Goal: Information Seeking & Learning: Learn about a topic

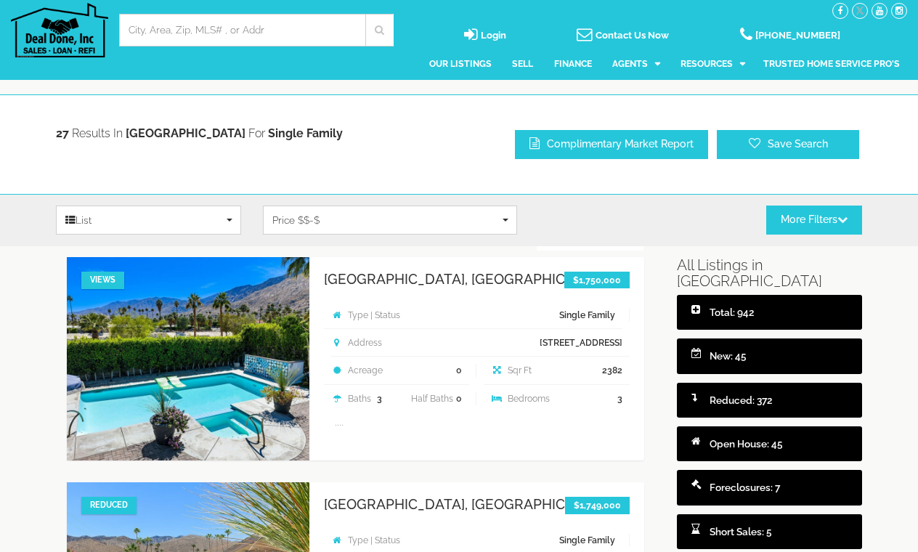
select select
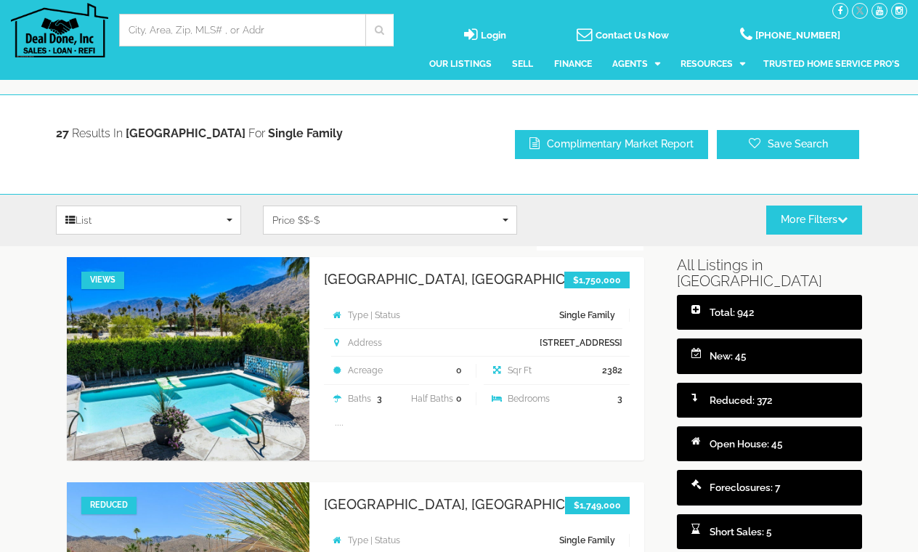
select select
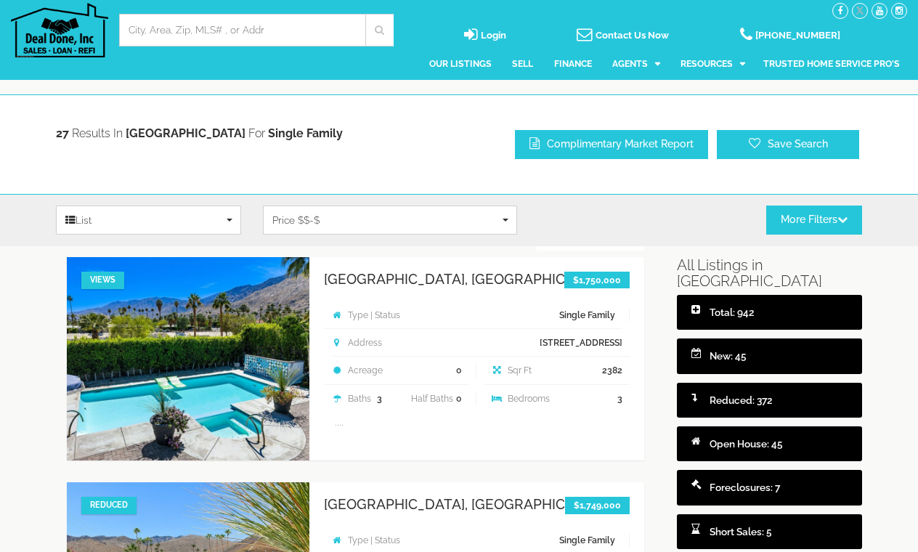
select select
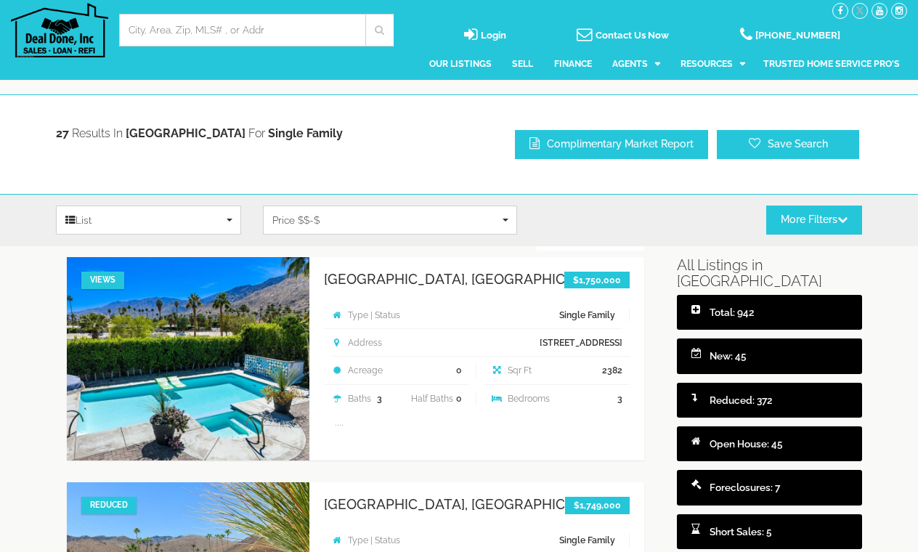
select select
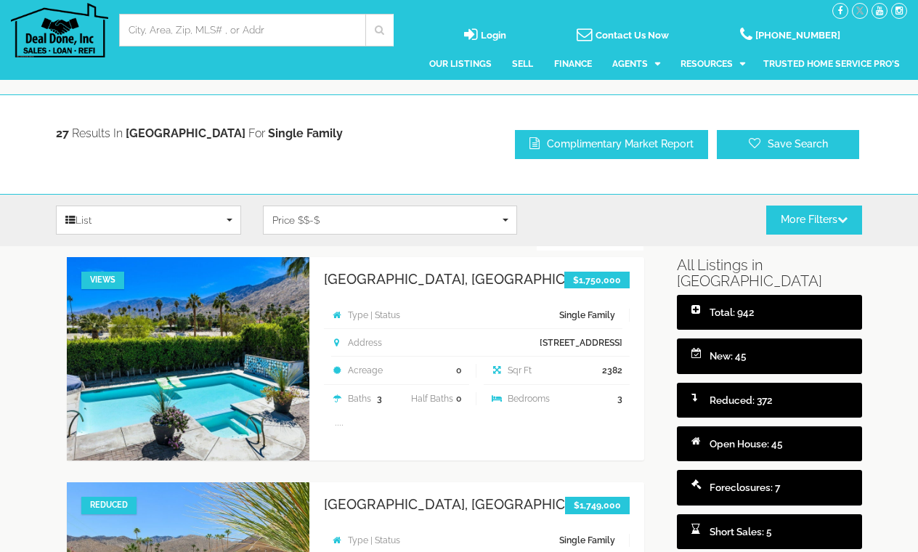
select select
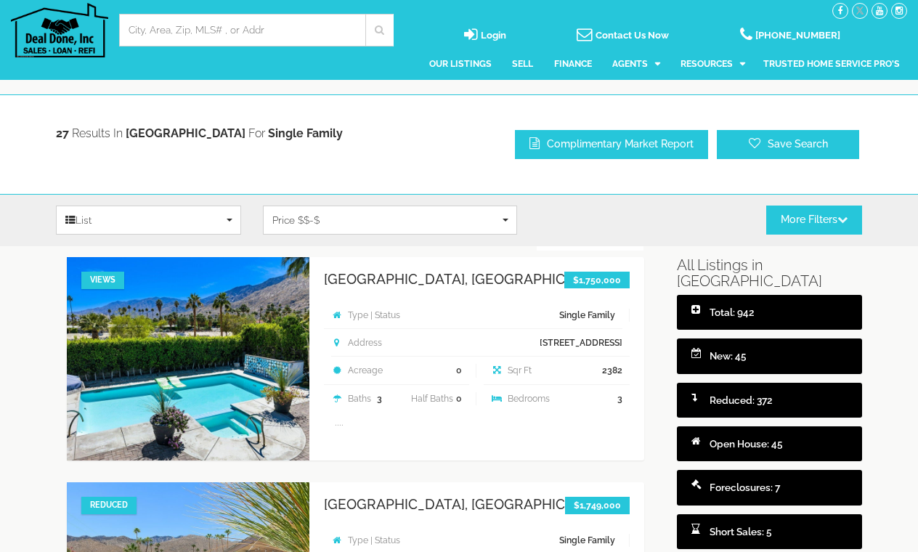
select select
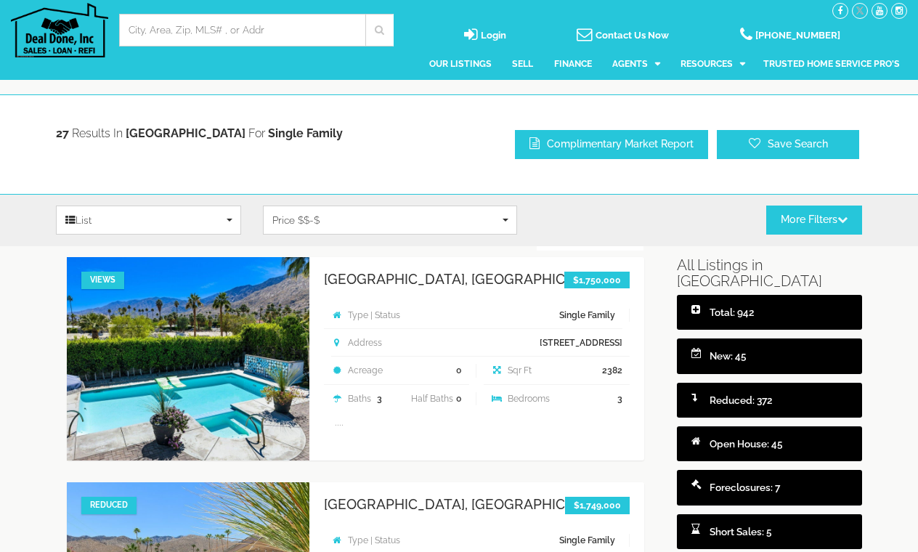
select select
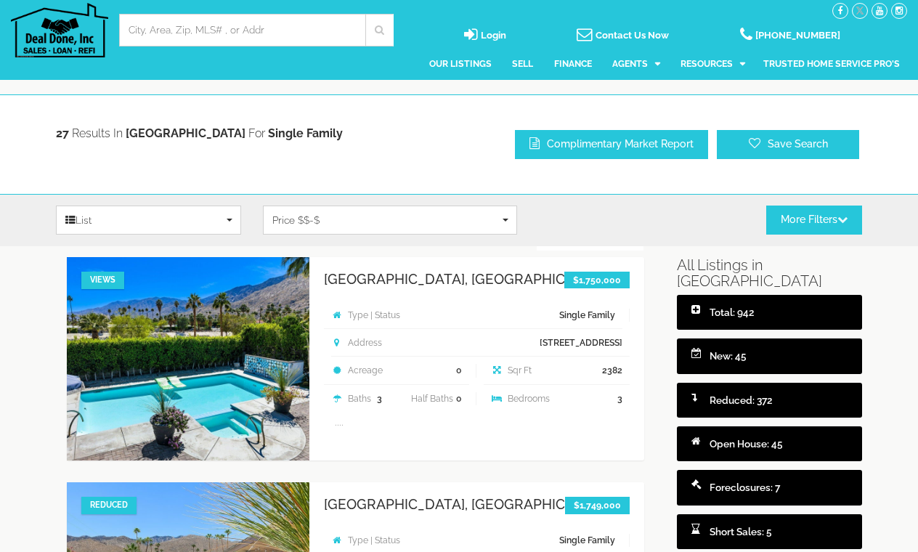
select select
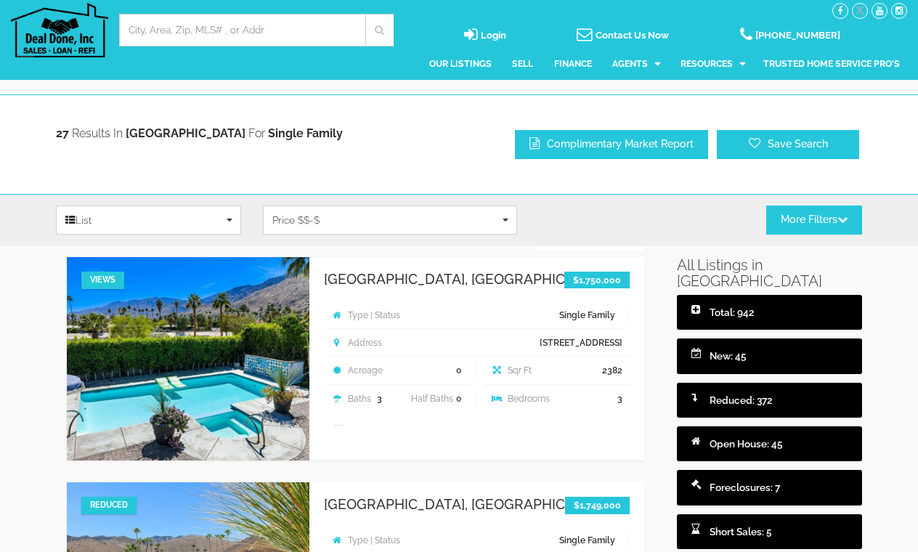
select select
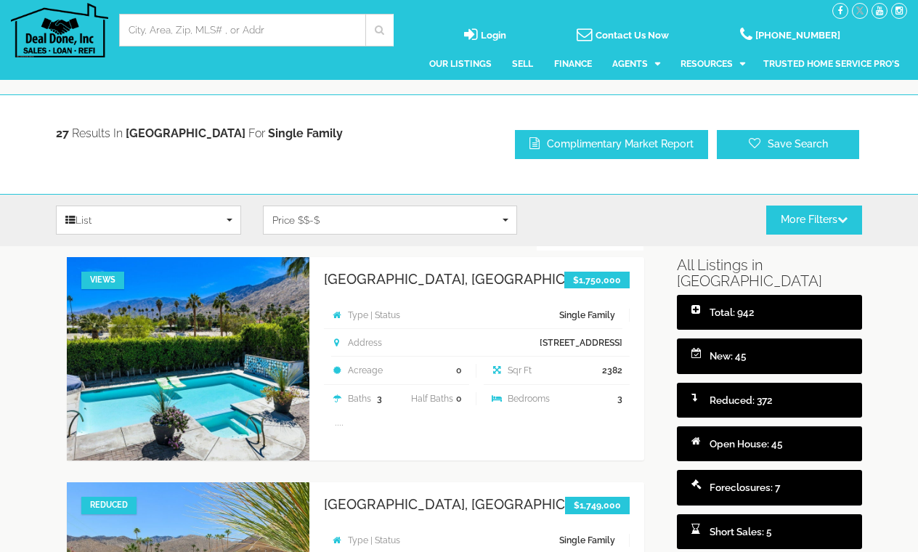
select select
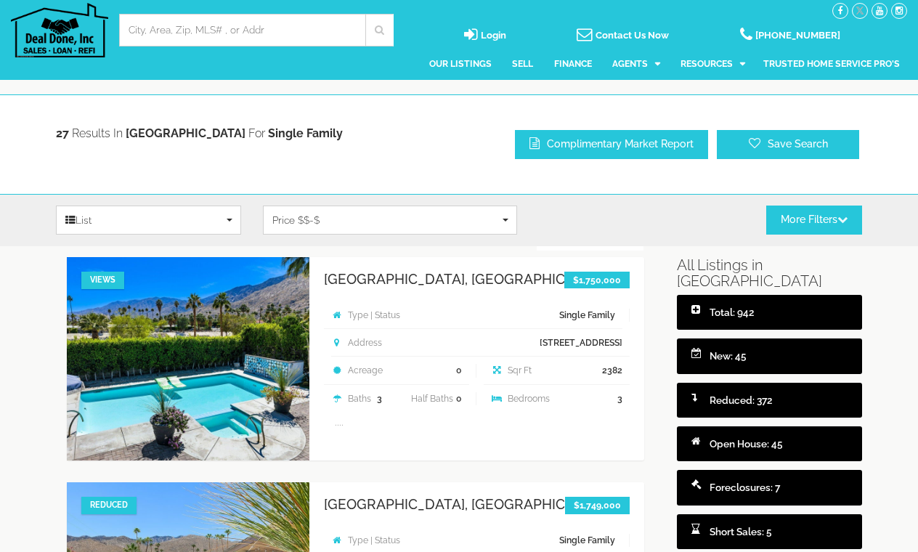
select select
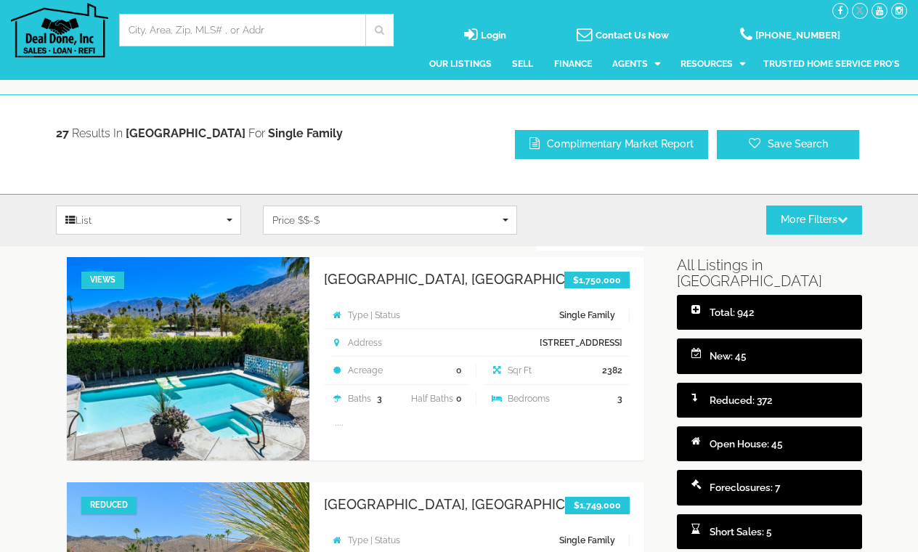
select select
